Goal: Use online tool/utility

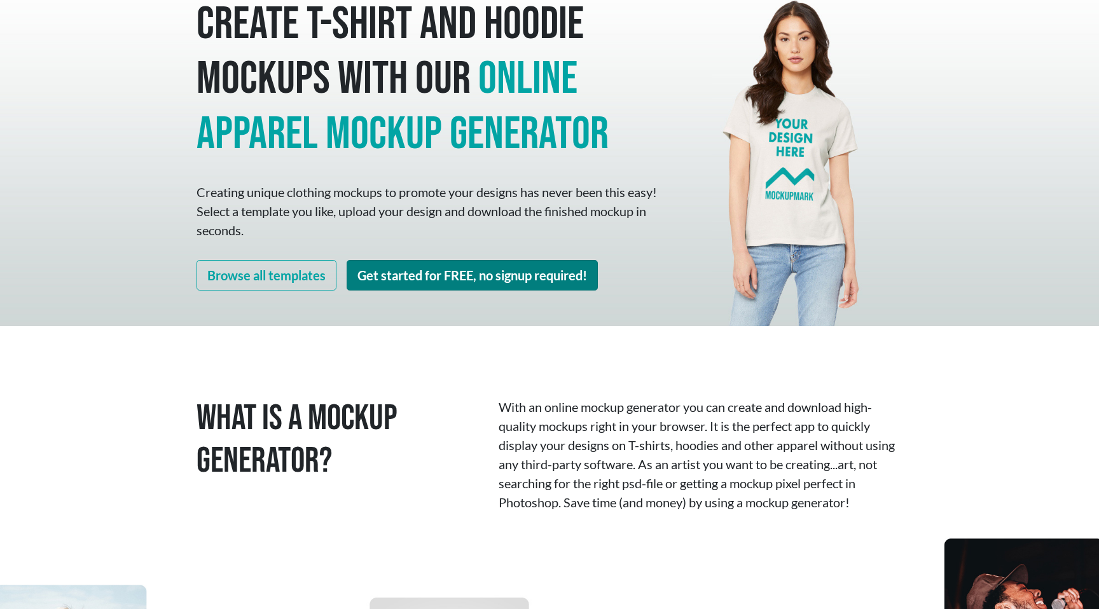
scroll to position [102, 0]
click at [427, 275] on link "Get started for FREE, no signup required!" at bounding box center [472, 276] width 251 height 31
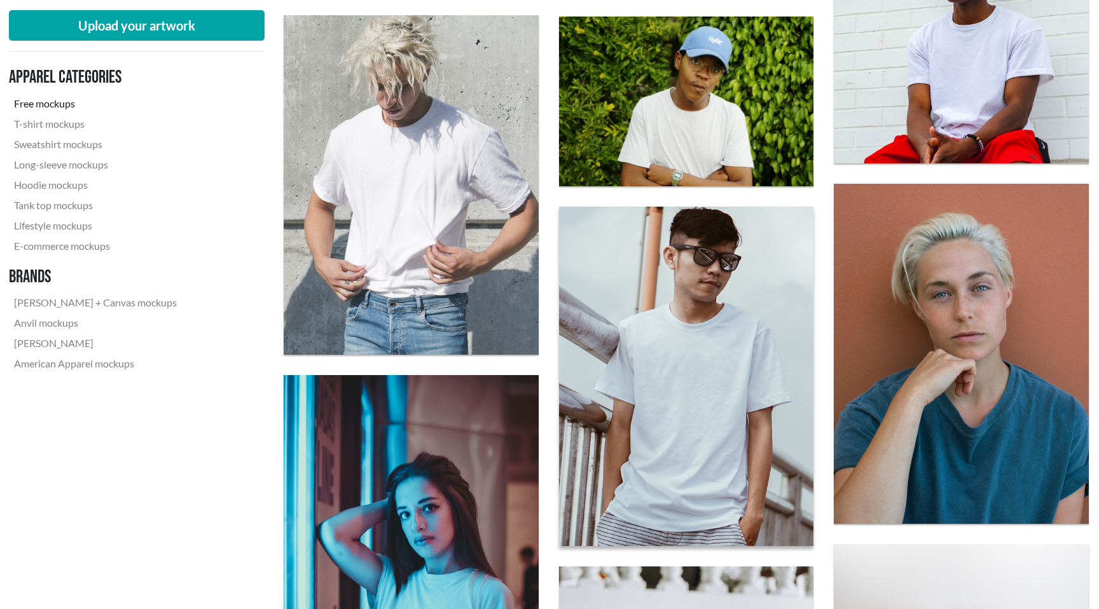
scroll to position [1796, 1]
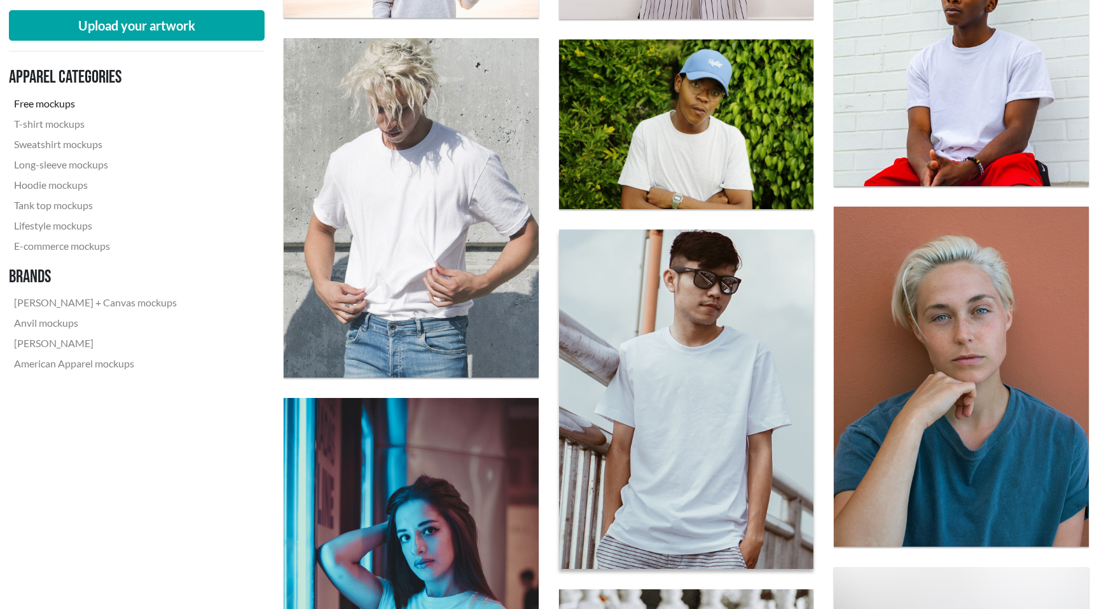
click at [699, 401] on img at bounding box center [686, 399] width 280 height 374
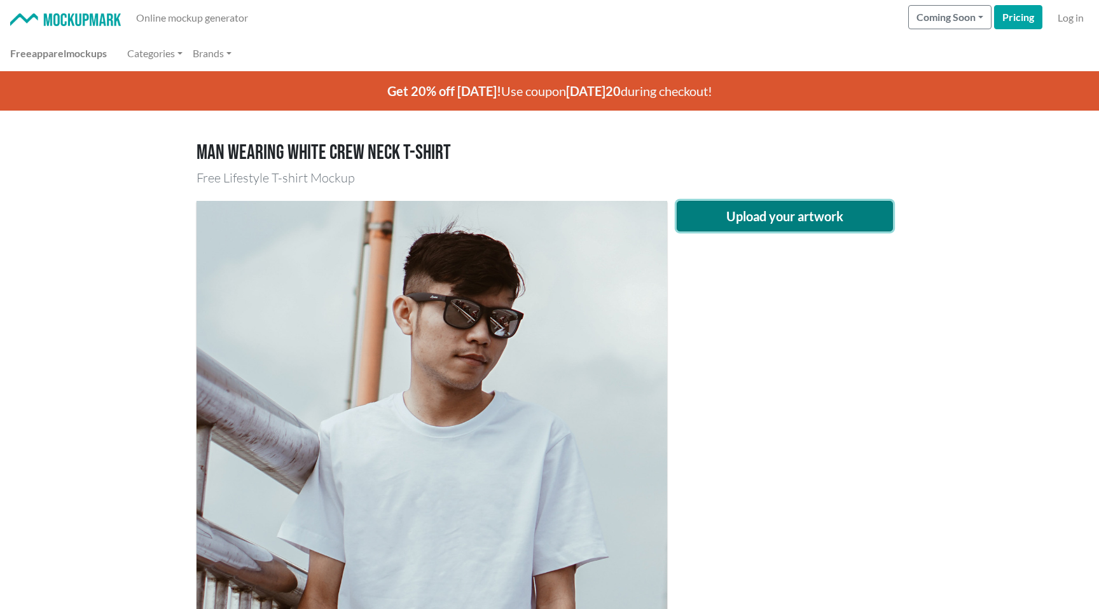
click at [740, 227] on button "Upload your artwork" at bounding box center [785, 216] width 216 height 31
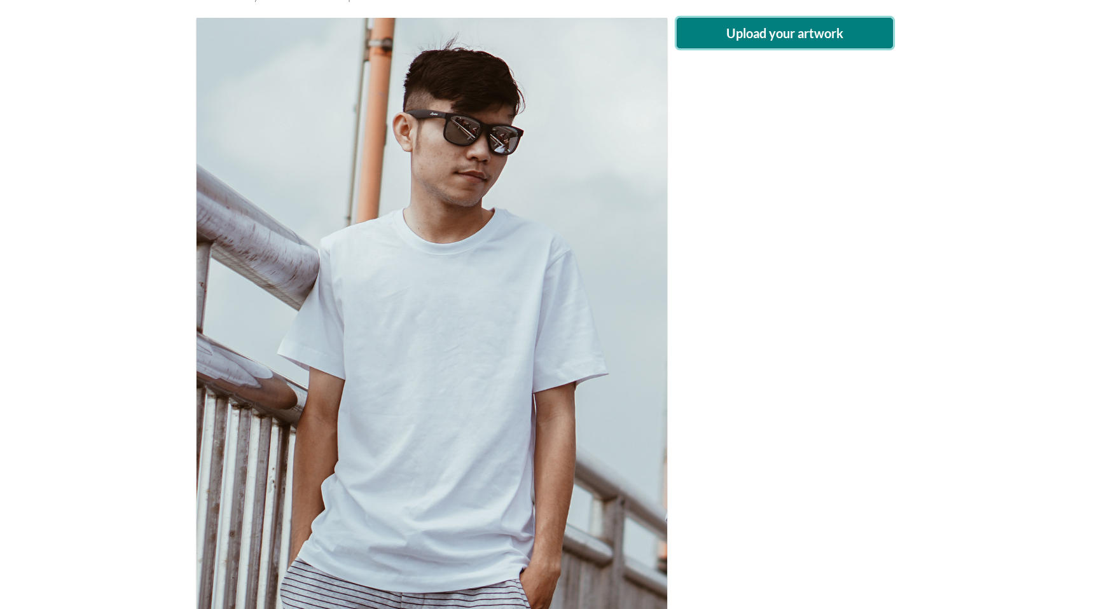
scroll to position [281, 0]
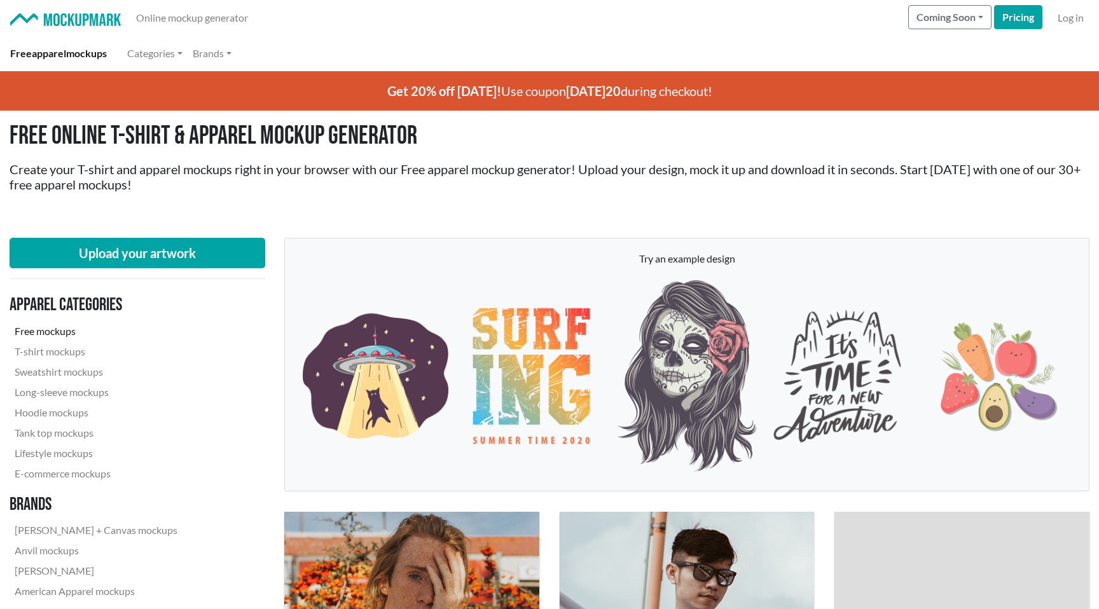
scroll to position [102, 0]
